Goal: Task Accomplishment & Management: Manage account settings

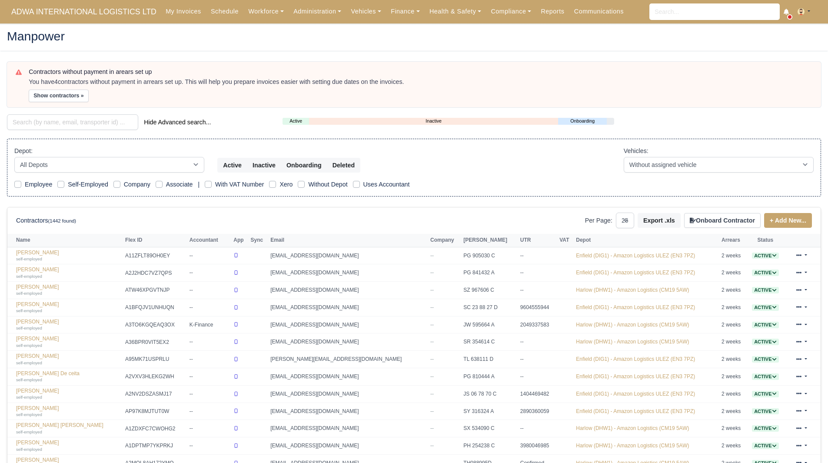
select select "25"
click at [482, 50] on div "Manpower" at bounding box center [413, 37] width 827 height 28
click at [401, 16] on link "Finance" at bounding box center [405, 11] width 39 height 17
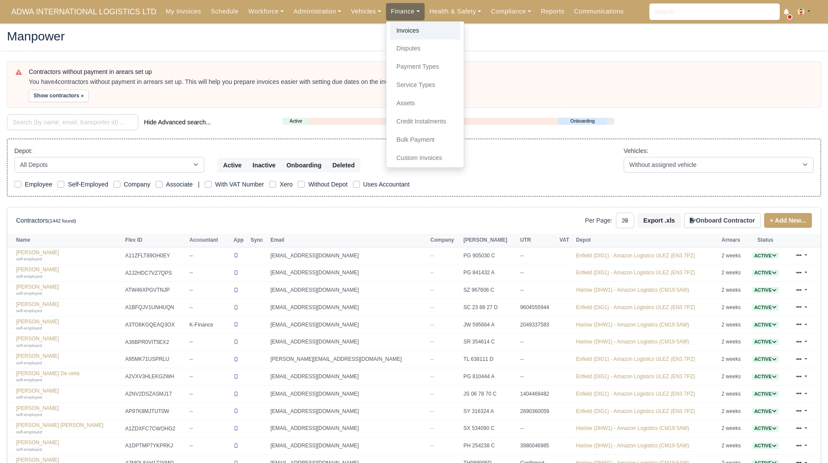
click at [397, 29] on link "Invoices" at bounding box center [425, 31] width 70 height 18
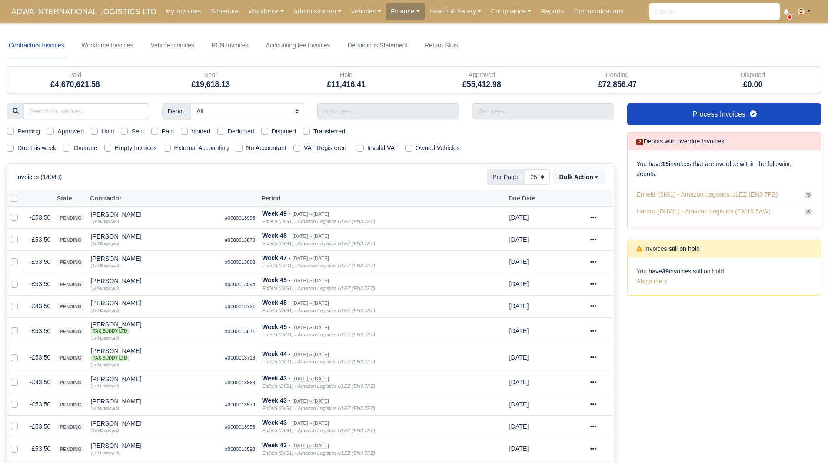
select select "25"
click at [355, 113] on input "text" at bounding box center [388, 111] width 142 height 16
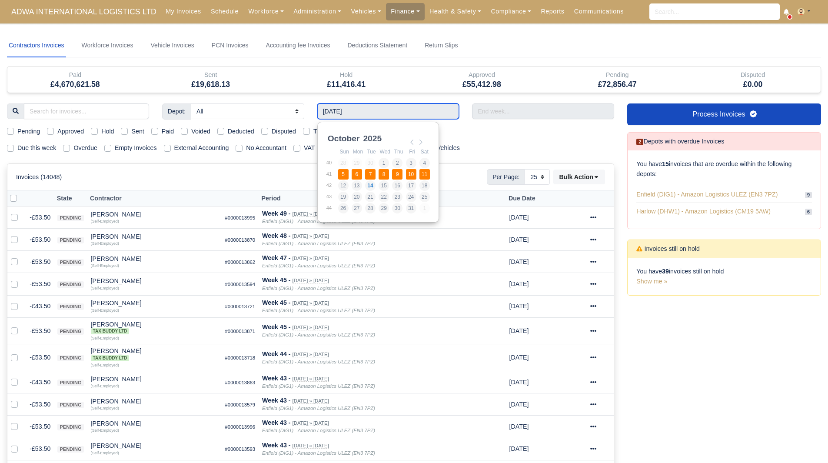
type input "[DATE] - [DATE]"
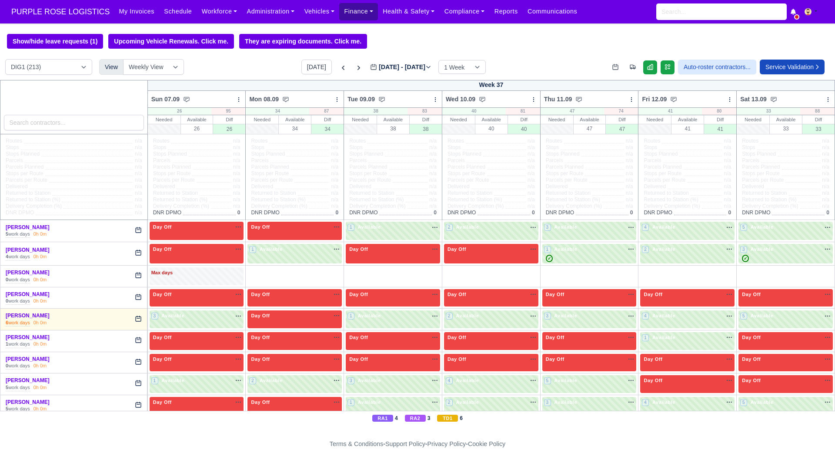
click at [346, 13] on link "Finance" at bounding box center [358, 11] width 39 height 17
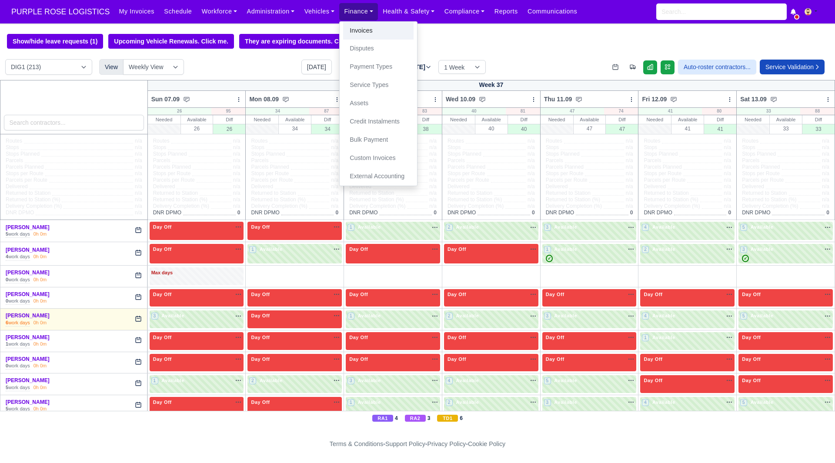
click at [356, 29] on link "Invoices" at bounding box center [378, 31] width 70 height 18
